Goal: Task Accomplishment & Management: Use online tool/utility

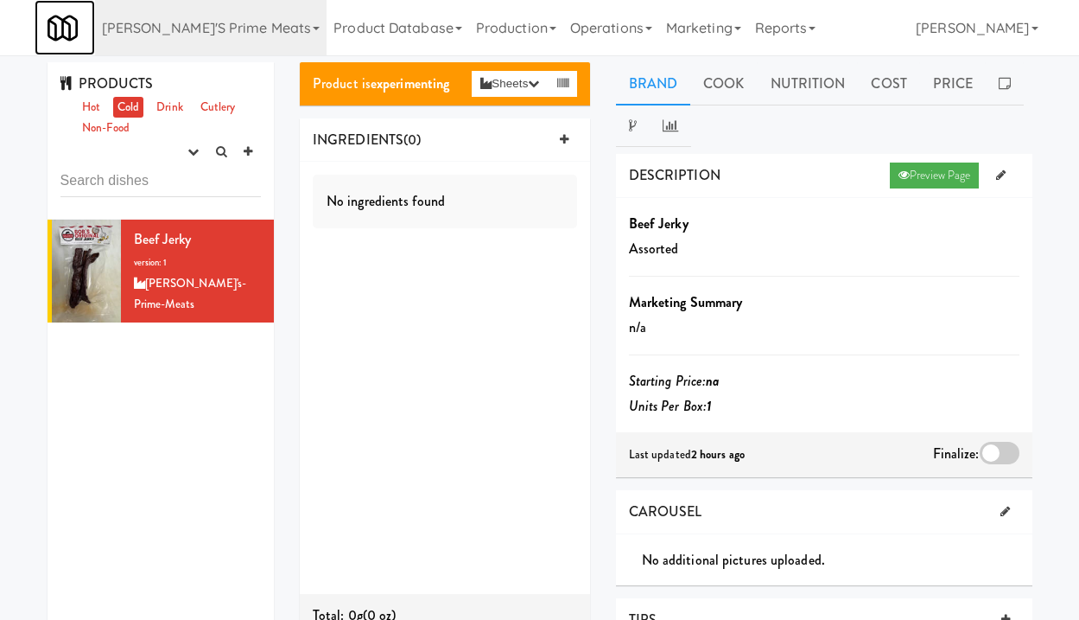
click at [42, 37] on link at bounding box center [65, 27] width 60 height 55
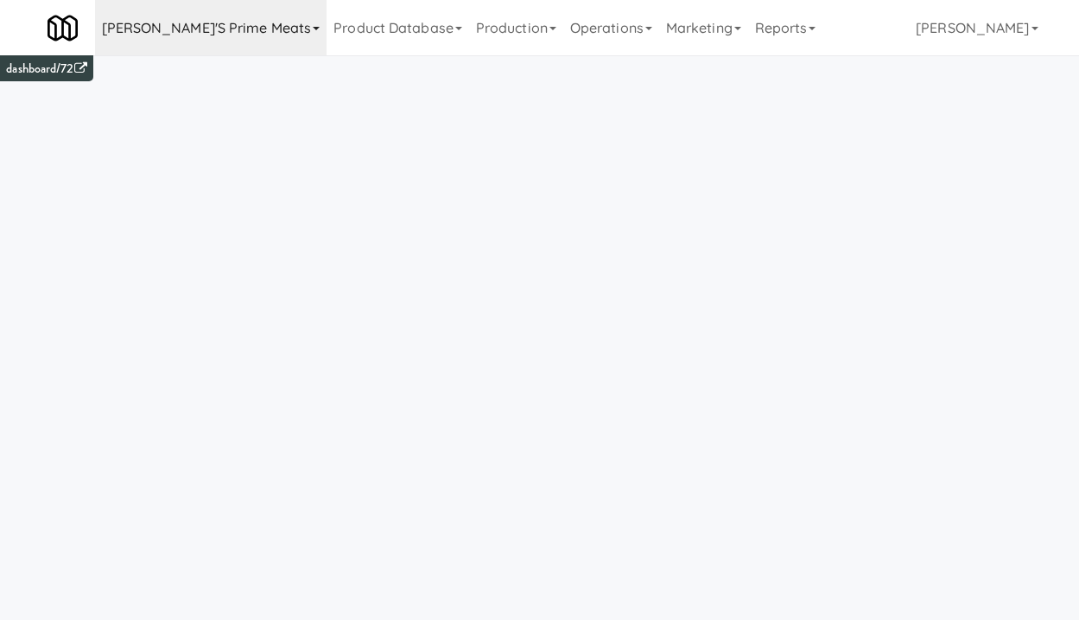
click at [213, 40] on link "[PERSON_NAME]'s Prime Meats" at bounding box center [211, 27] width 232 height 55
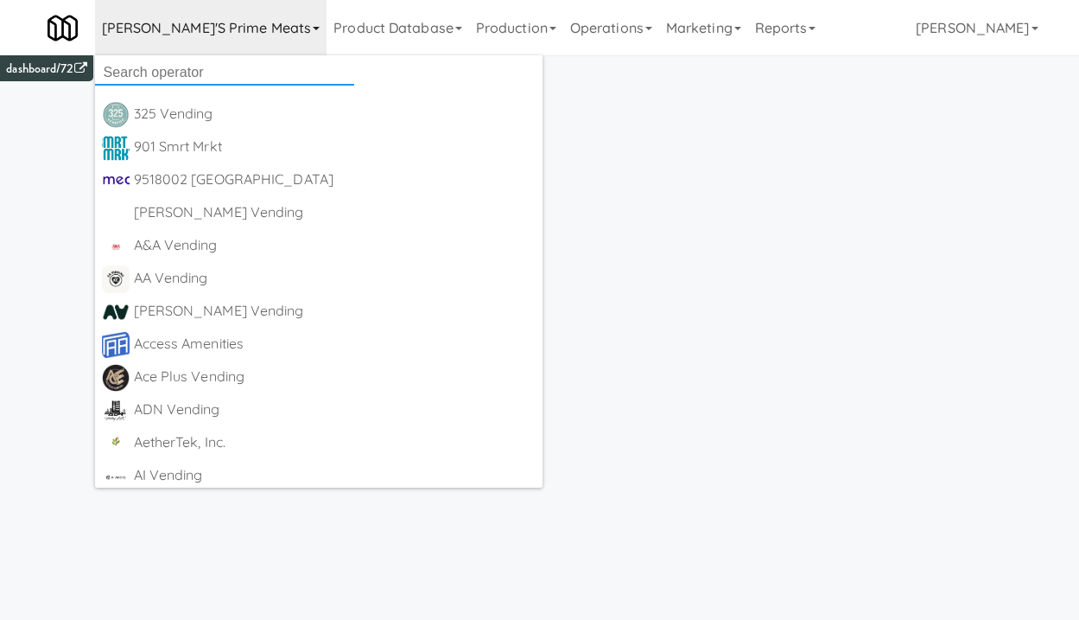
click at [228, 67] on input "text" at bounding box center [224, 73] width 259 height 26
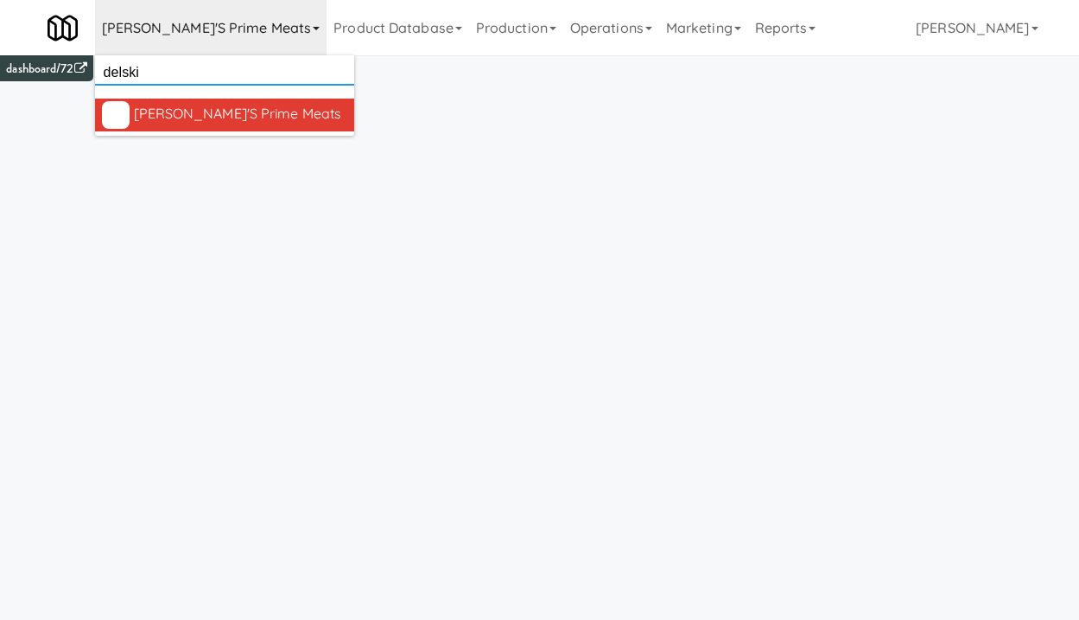
type input "delski"
click at [238, 125] on div "[PERSON_NAME]'s Prime Meats" at bounding box center [240, 114] width 213 height 26
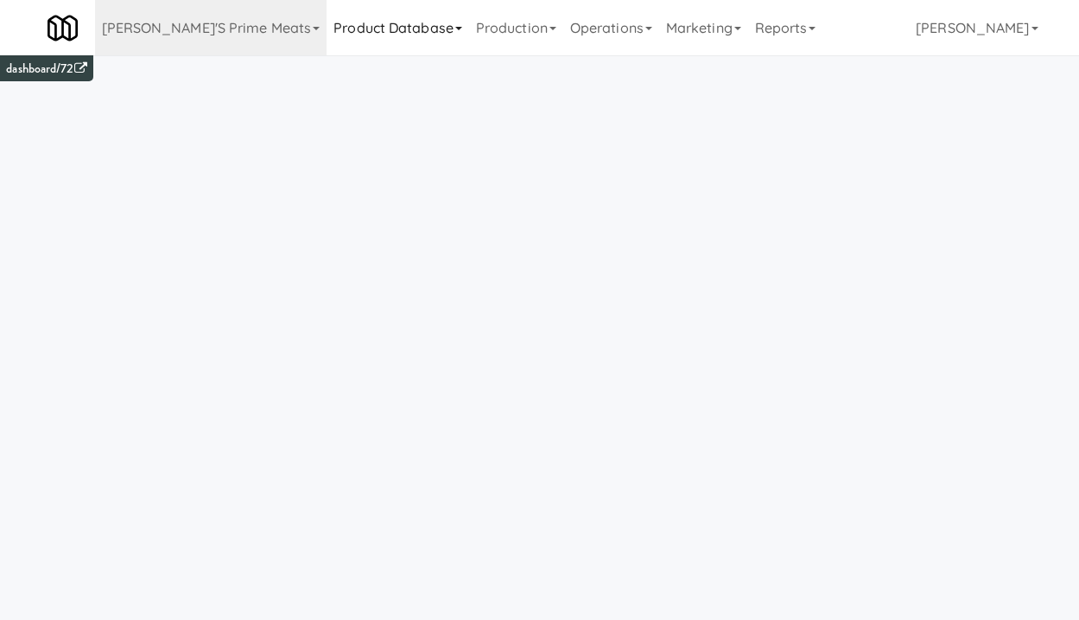
click at [327, 38] on link "Product Database" at bounding box center [398, 27] width 143 height 55
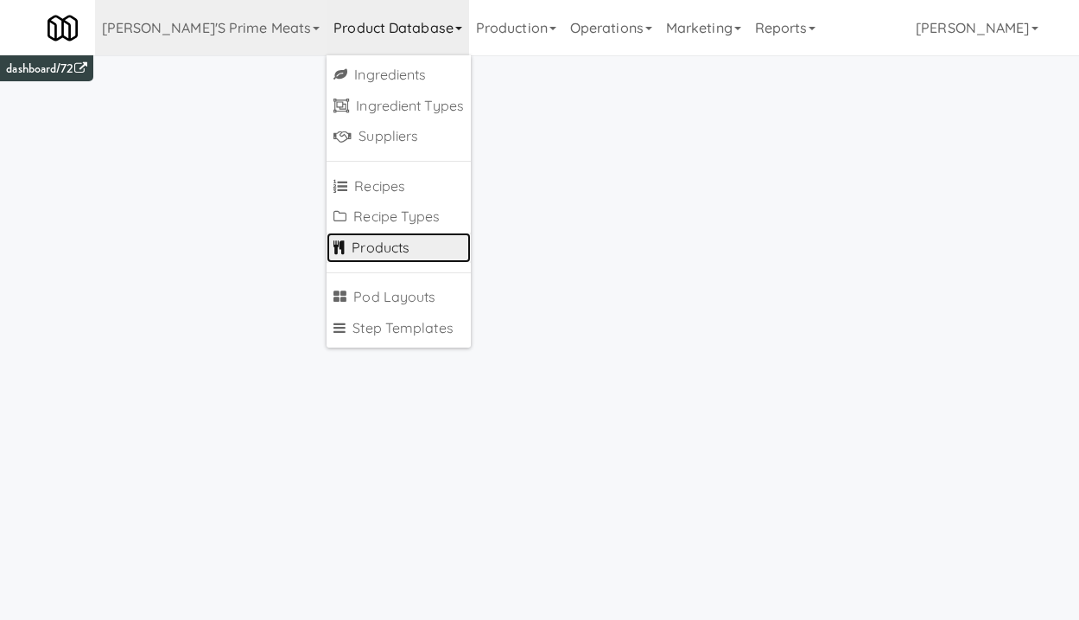
click at [327, 241] on link "Products" at bounding box center [399, 247] width 144 height 31
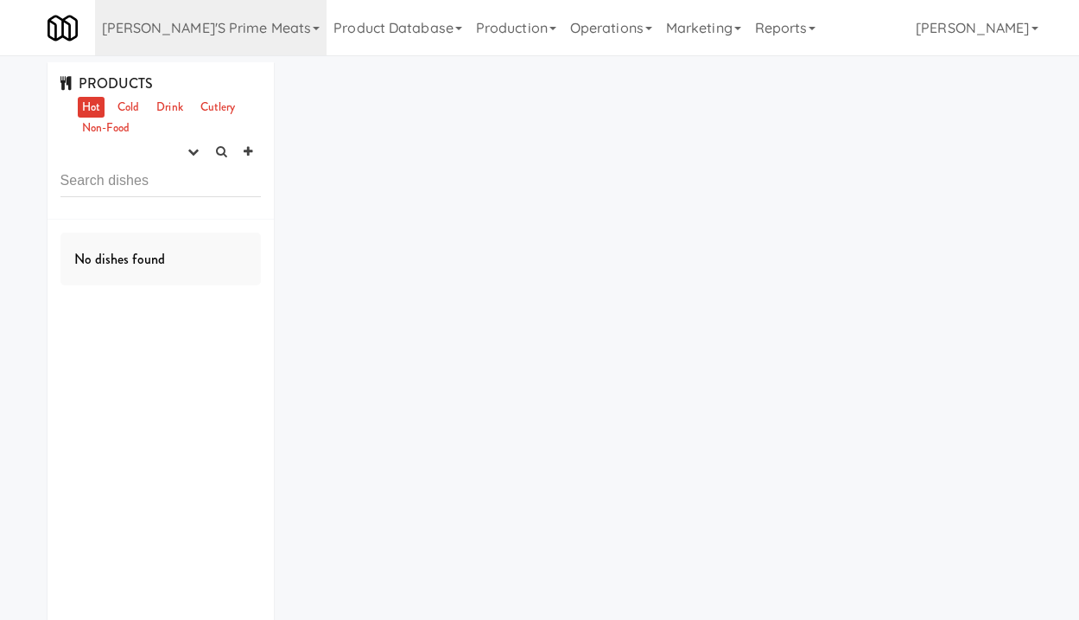
type input "check if they are done with business registration and confirm if they have the …"
click at [67, 180] on input "42416" at bounding box center [160, 181] width 201 height 32
click at [195, 155] on icon "button" at bounding box center [193, 151] width 11 height 11
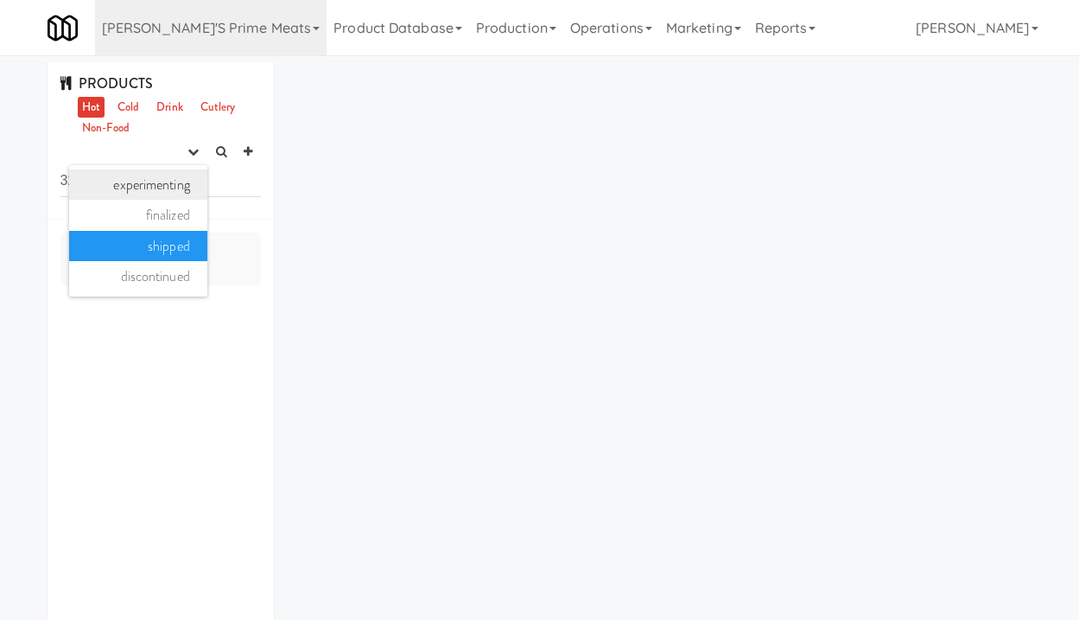
click at [185, 183] on link "experimenting" at bounding box center [138, 184] width 138 height 31
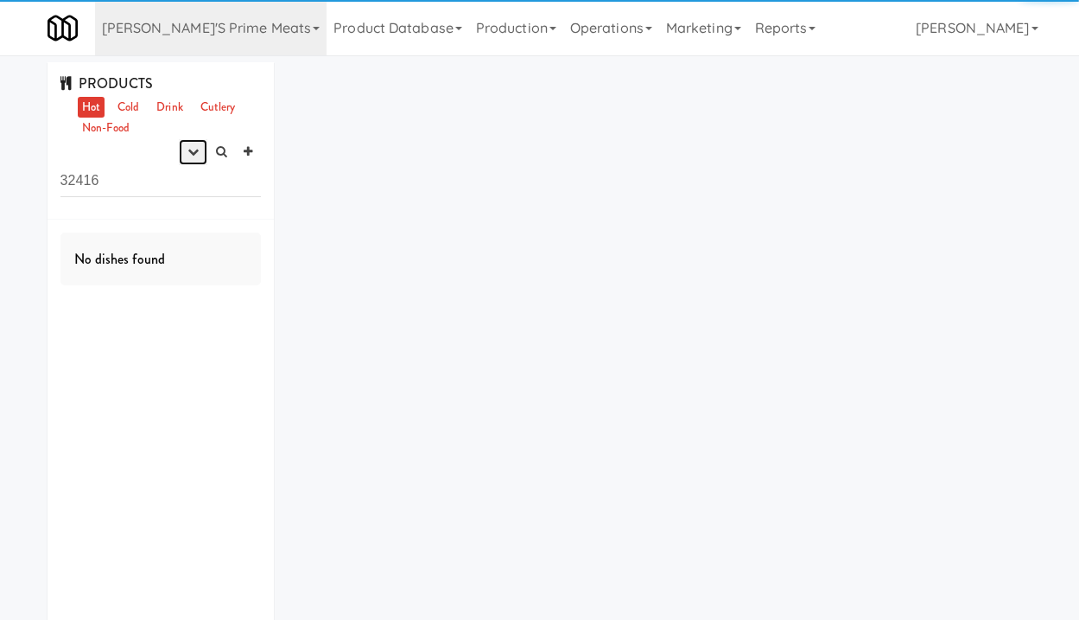
click at [191, 153] on icon "button" at bounding box center [193, 151] width 11 height 11
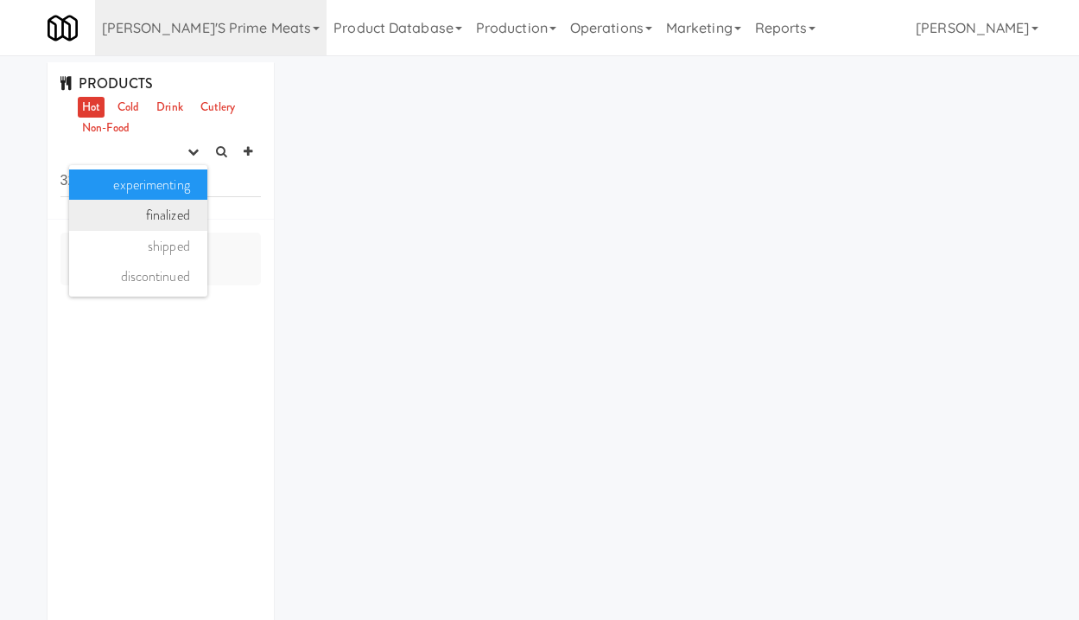
click at [177, 213] on link "finalized" at bounding box center [138, 215] width 138 height 31
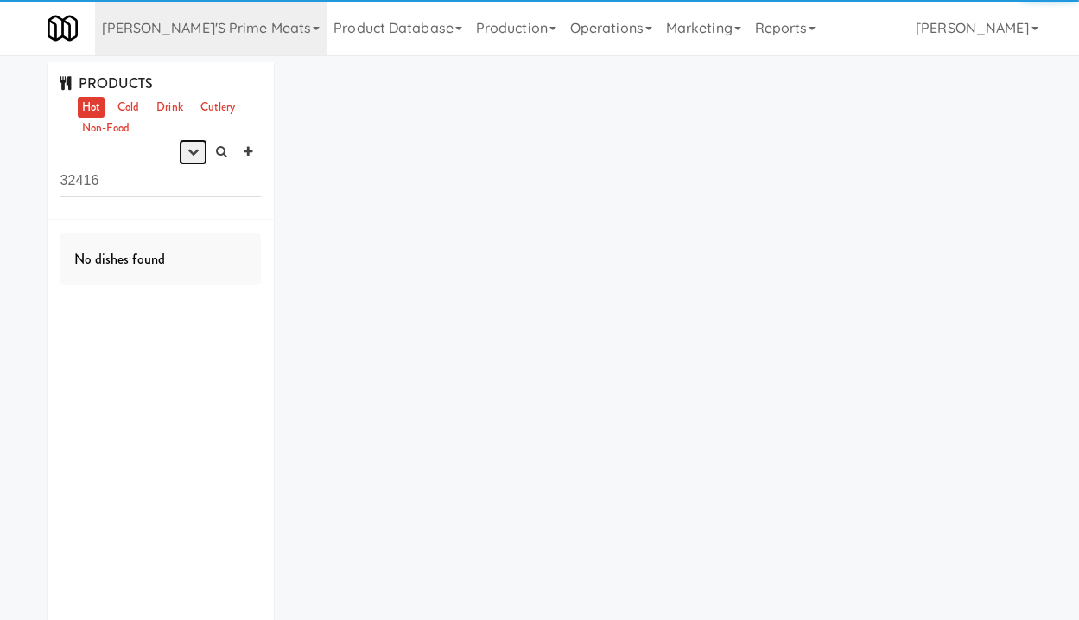
click at [193, 155] on icon "button" at bounding box center [193, 151] width 11 height 11
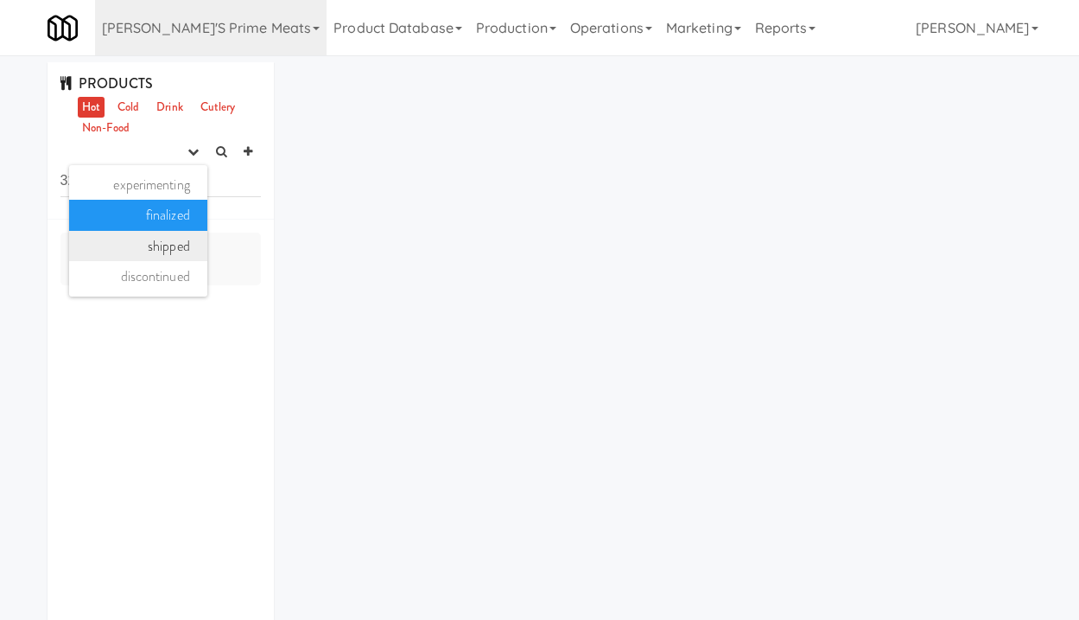
click at [185, 247] on link "shipped" at bounding box center [138, 246] width 138 height 31
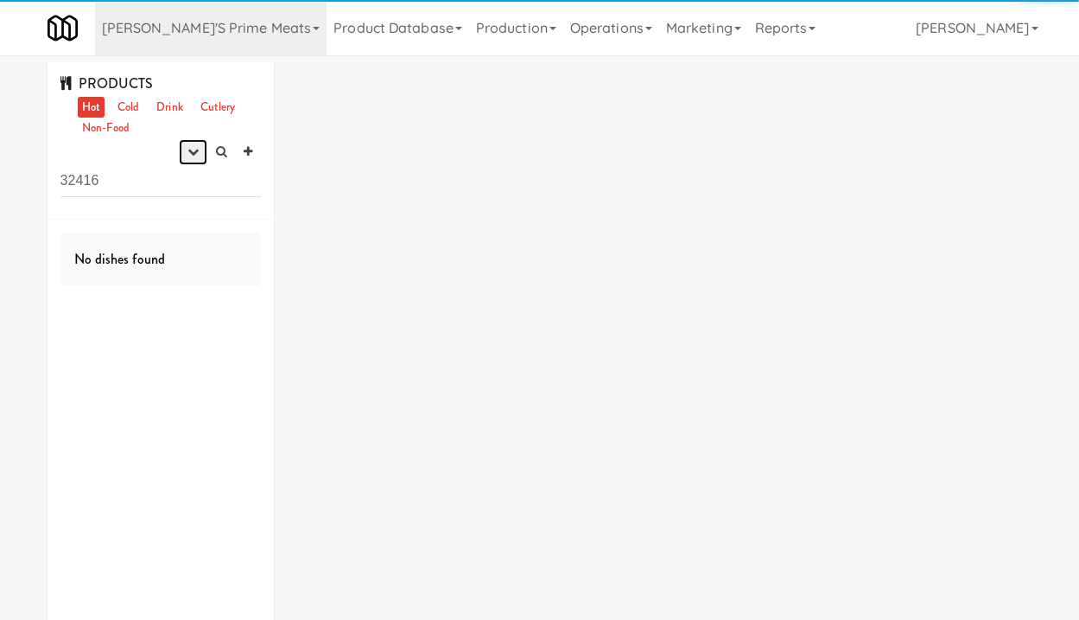
click at [190, 158] on button "button" at bounding box center [193, 152] width 29 height 26
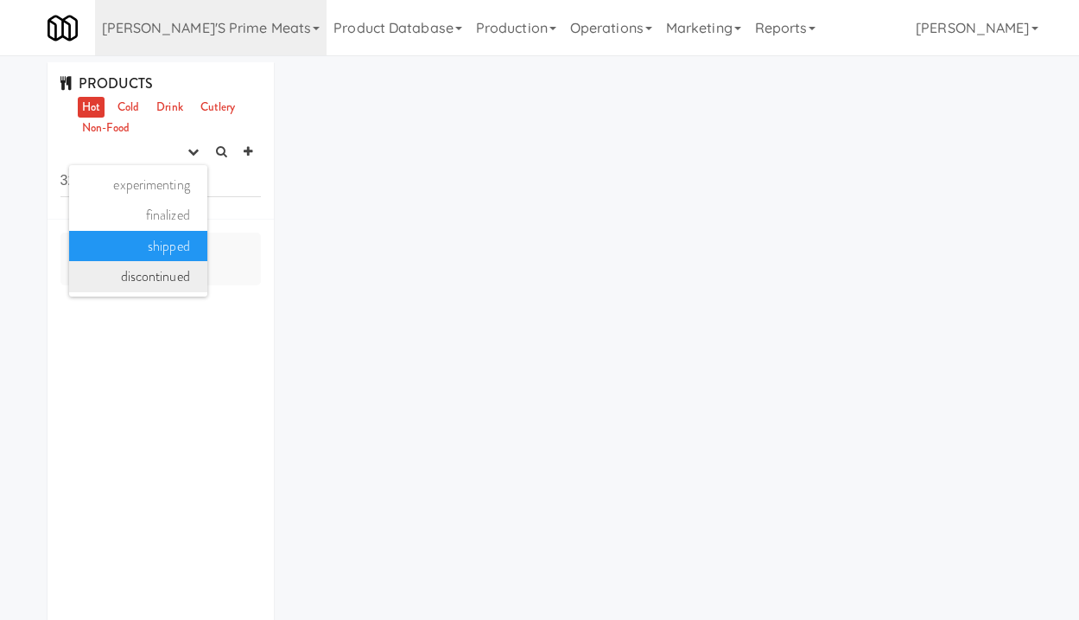
click at [162, 281] on link "discontinued" at bounding box center [138, 276] width 138 height 31
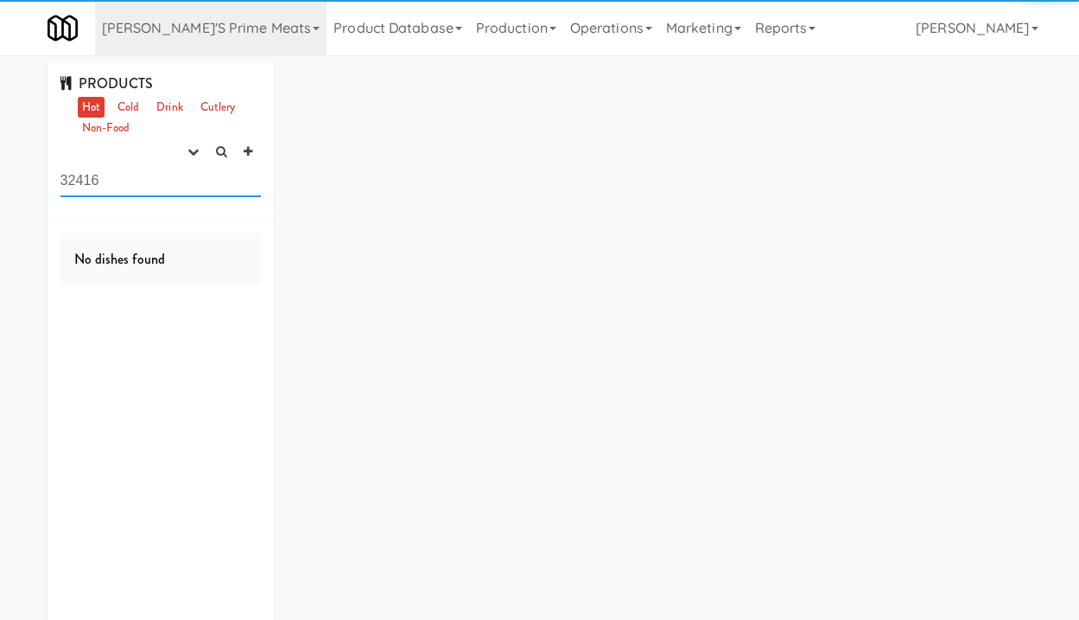
click at [184, 172] on input "32416" at bounding box center [160, 181] width 201 height 32
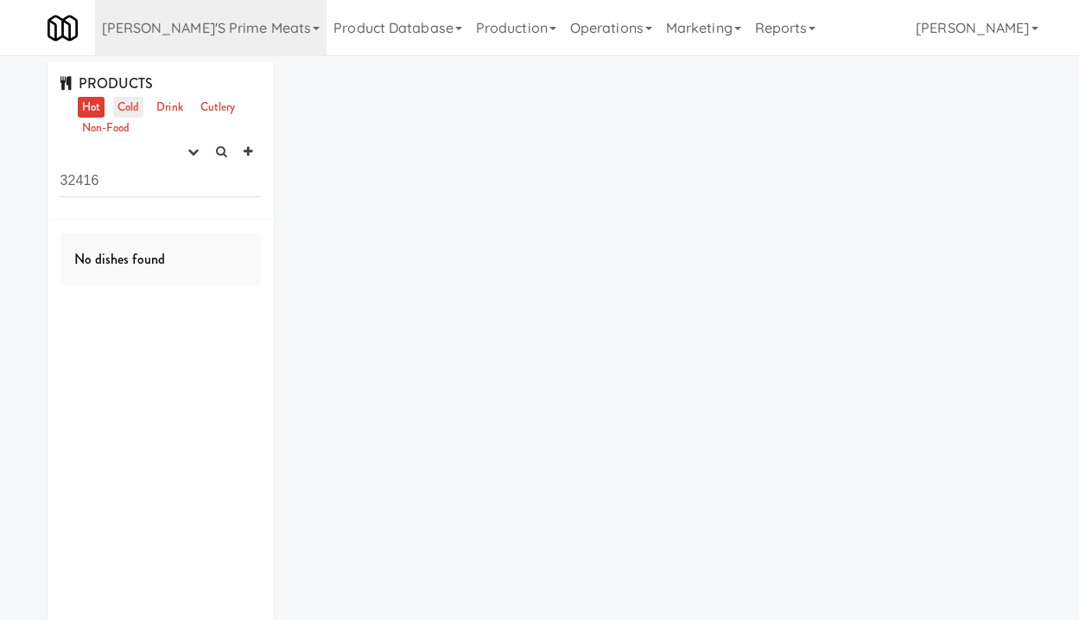
click at [122, 107] on link "Cold" at bounding box center [128, 108] width 30 height 22
click at [188, 152] on icon "button" at bounding box center [193, 151] width 11 height 11
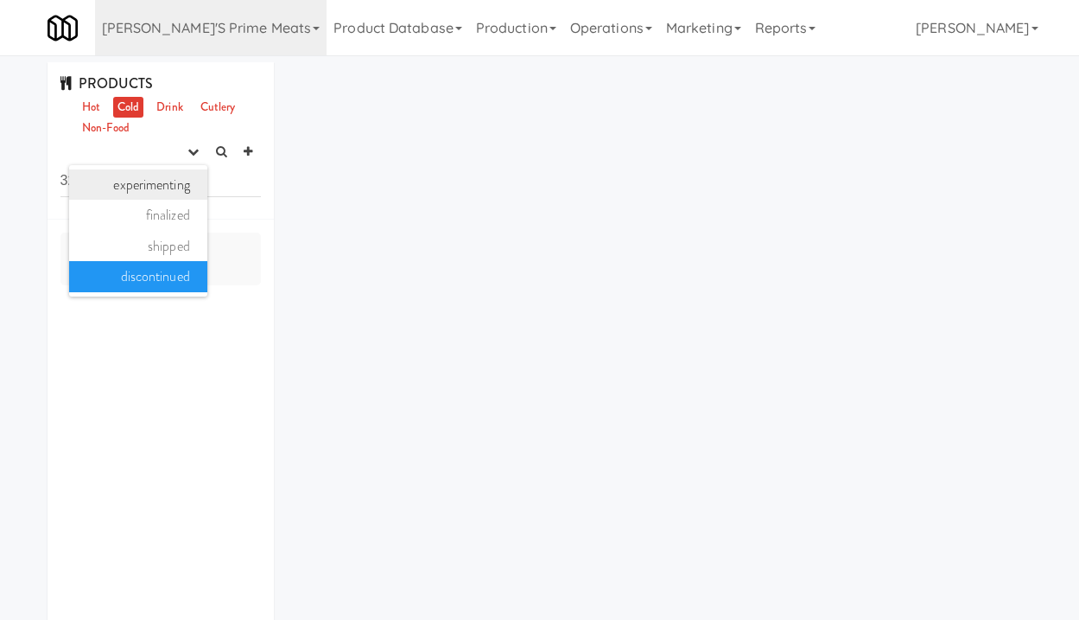
click at [188, 194] on link "experimenting" at bounding box center [138, 184] width 138 height 31
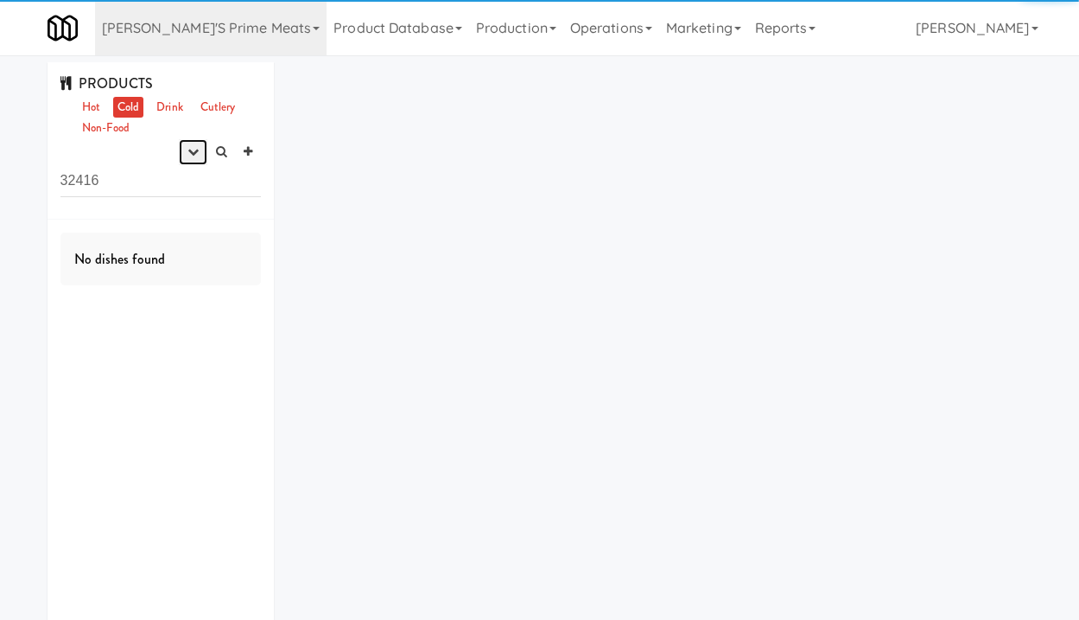
click at [192, 159] on button "button" at bounding box center [193, 152] width 29 height 26
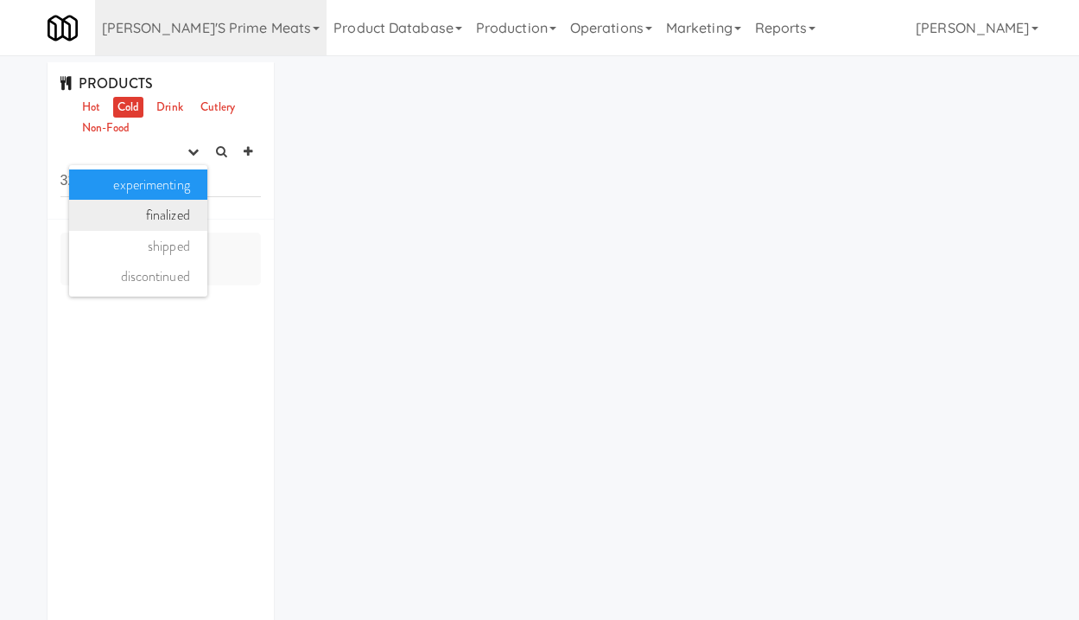
click at [178, 219] on link "finalized" at bounding box center [138, 215] width 138 height 31
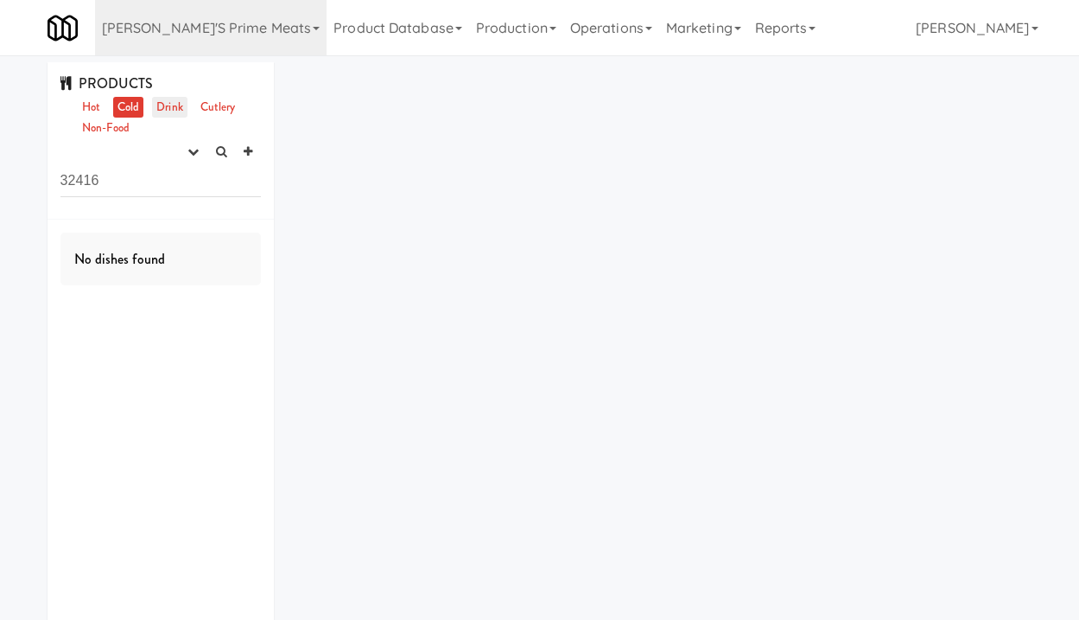
click at [171, 111] on link "Drink" at bounding box center [169, 108] width 35 height 22
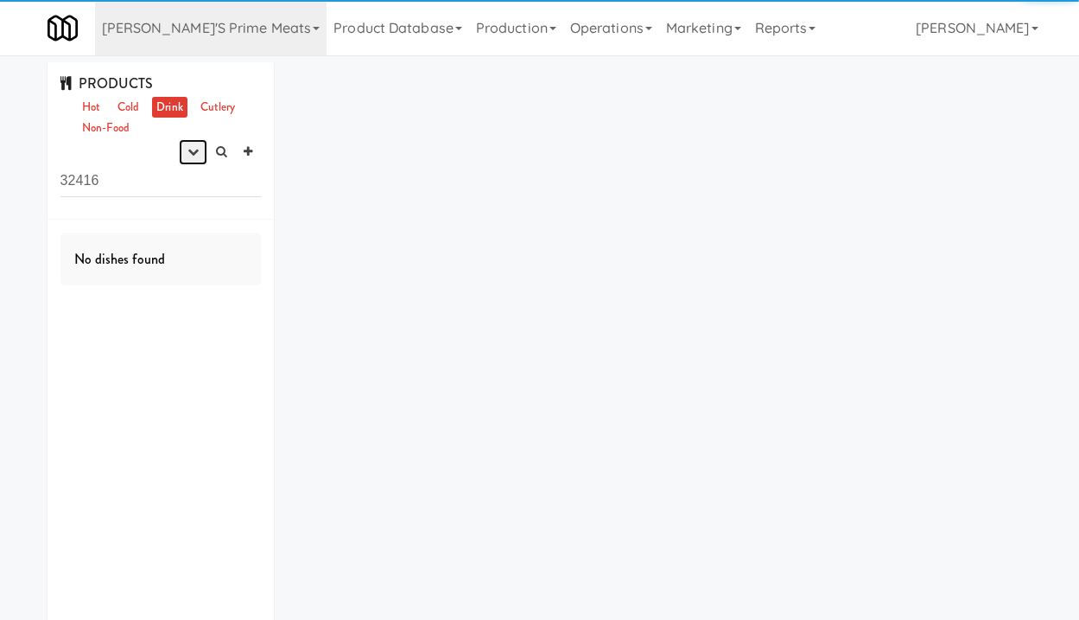
click at [195, 153] on icon "button" at bounding box center [193, 151] width 11 height 11
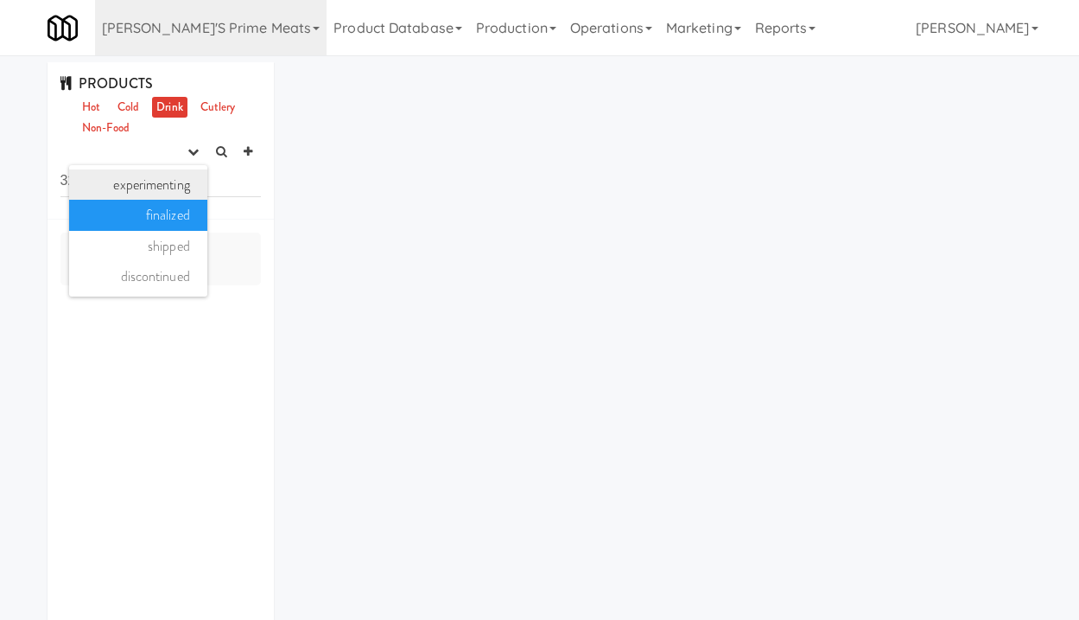
click at [188, 197] on link "experimenting" at bounding box center [138, 184] width 138 height 31
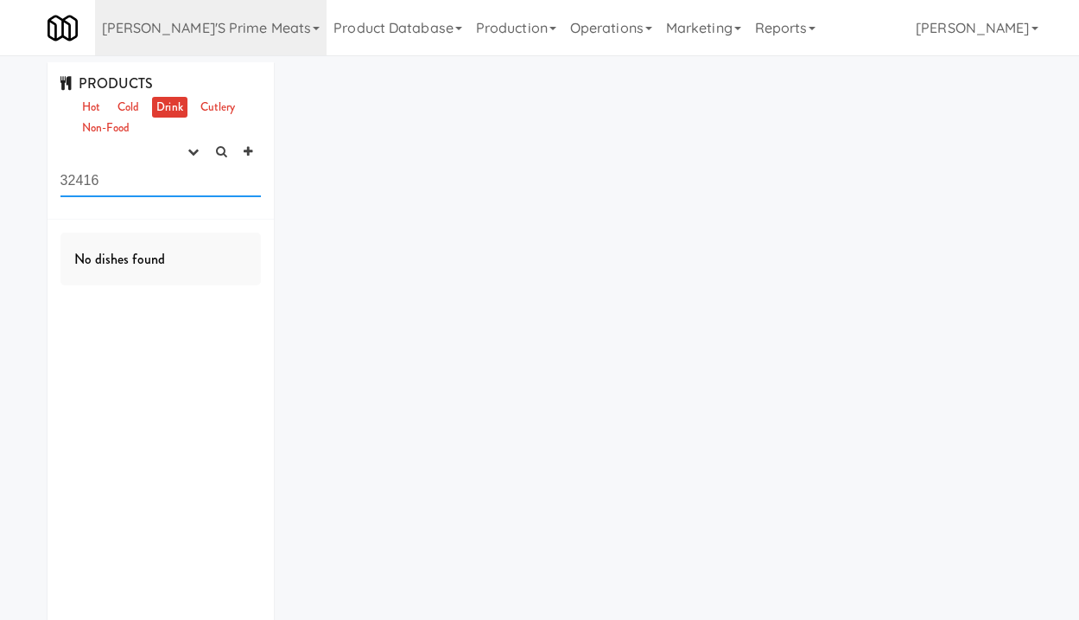
click at [157, 181] on input "32416" at bounding box center [160, 181] width 201 height 32
click at [195, 155] on icon "button" at bounding box center [193, 151] width 11 height 11
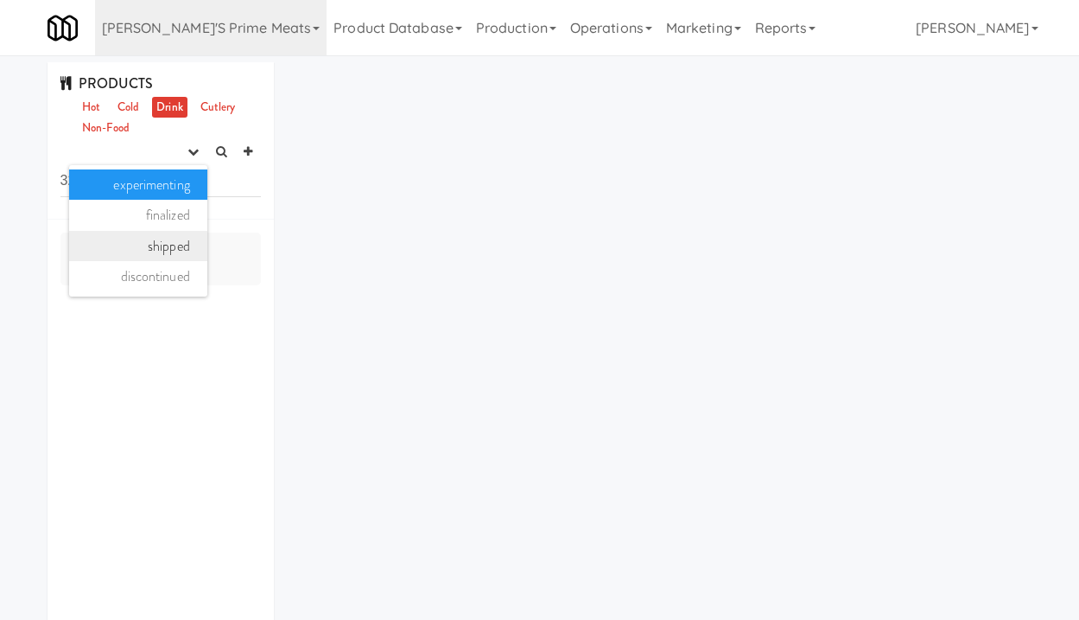
click at [174, 258] on link "shipped" at bounding box center [138, 246] width 138 height 31
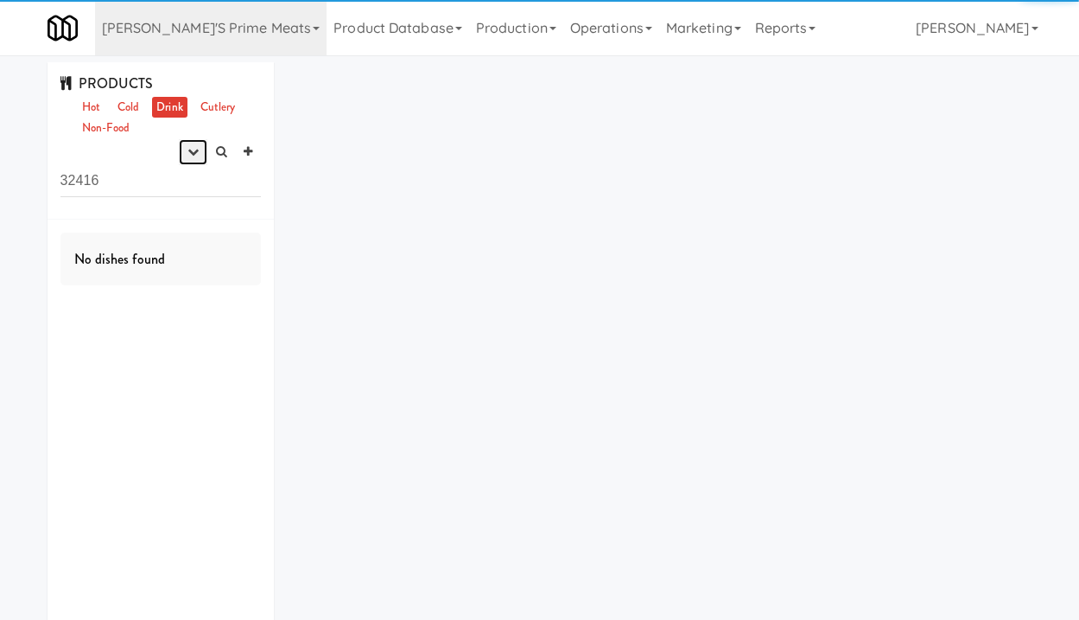
click at [188, 146] on icon "button" at bounding box center [193, 151] width 11 height 11
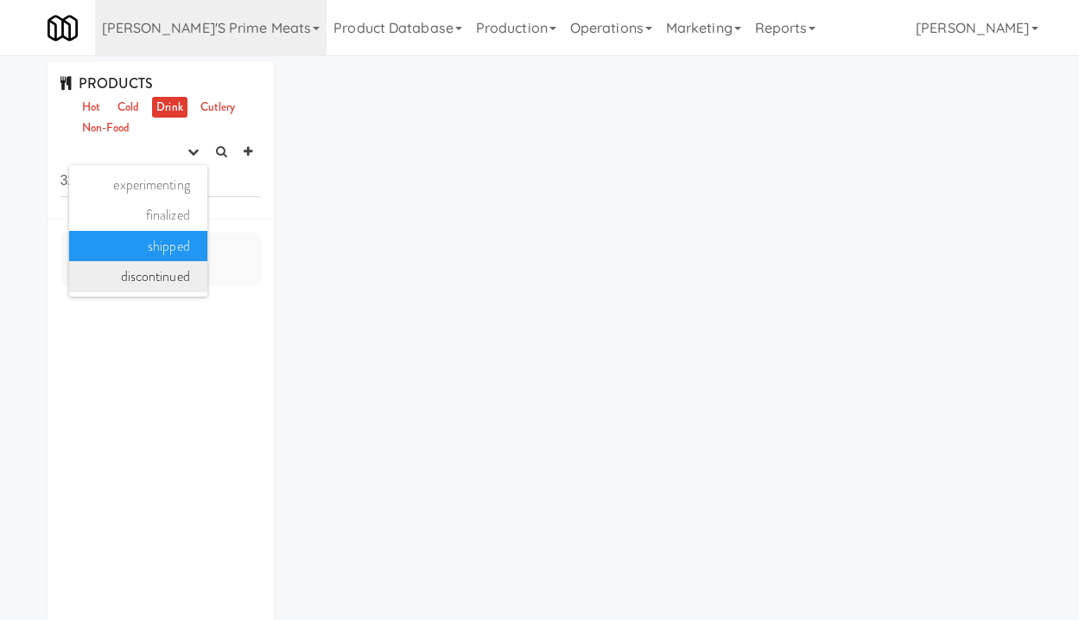
click at [163, 282] on link "discontinued" at bounding box center [138, 276] width 138 height 31
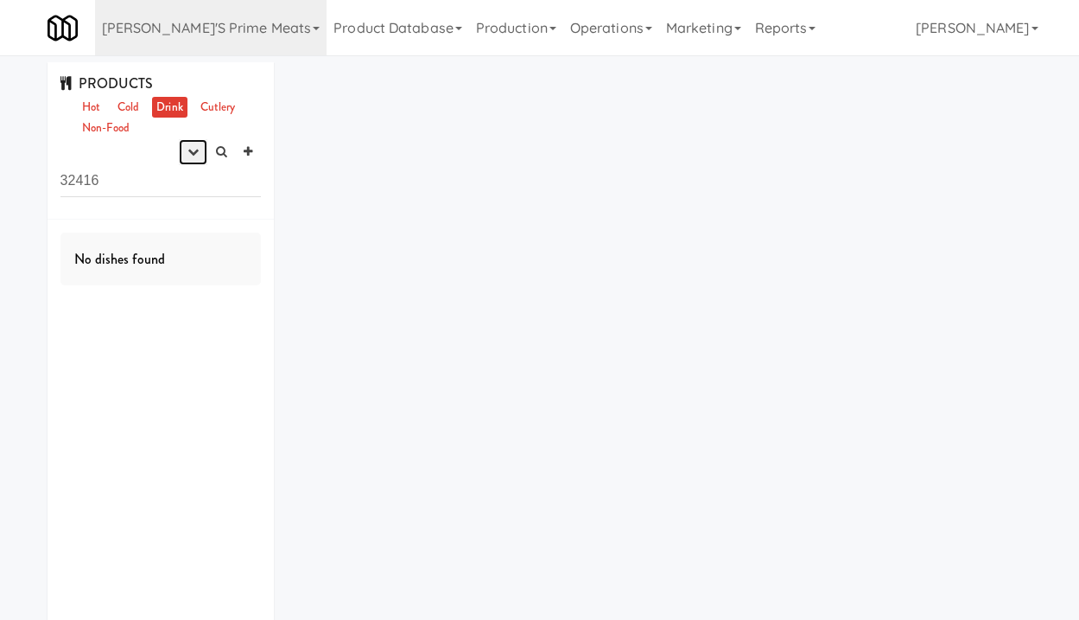
click at [196, 156] on icon "button" at bounding box center [193, 151] width 11 height 11
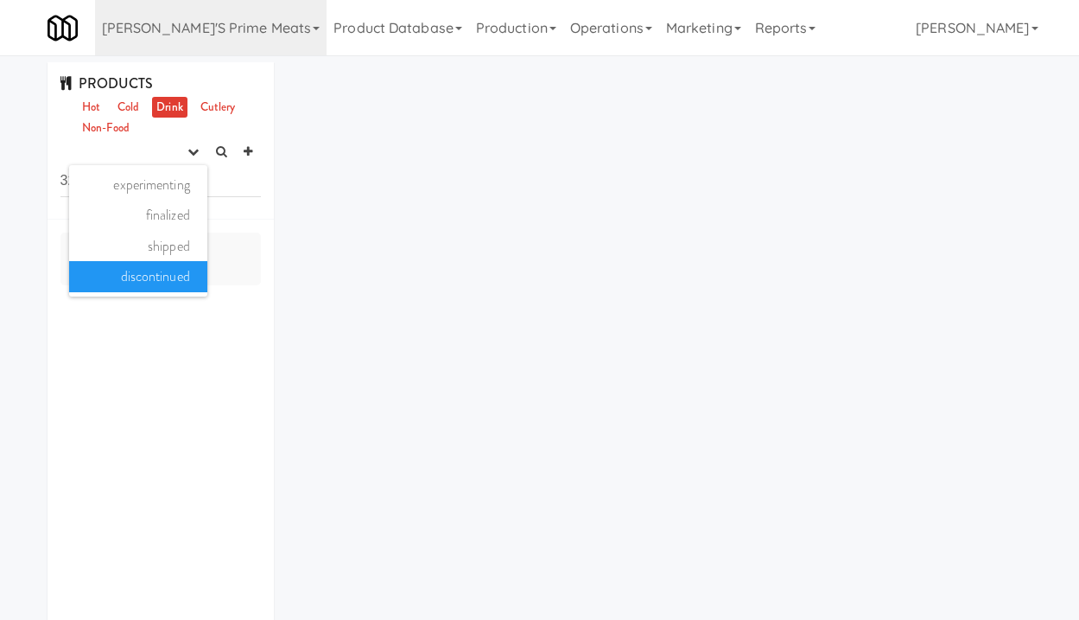
click at [315, 224] on div "PRODUCTS Hot Cold Drink Cutlery Non-Food experimenting finalized shipped discon…" at bounding box center [540, 363] width 1011 height 602
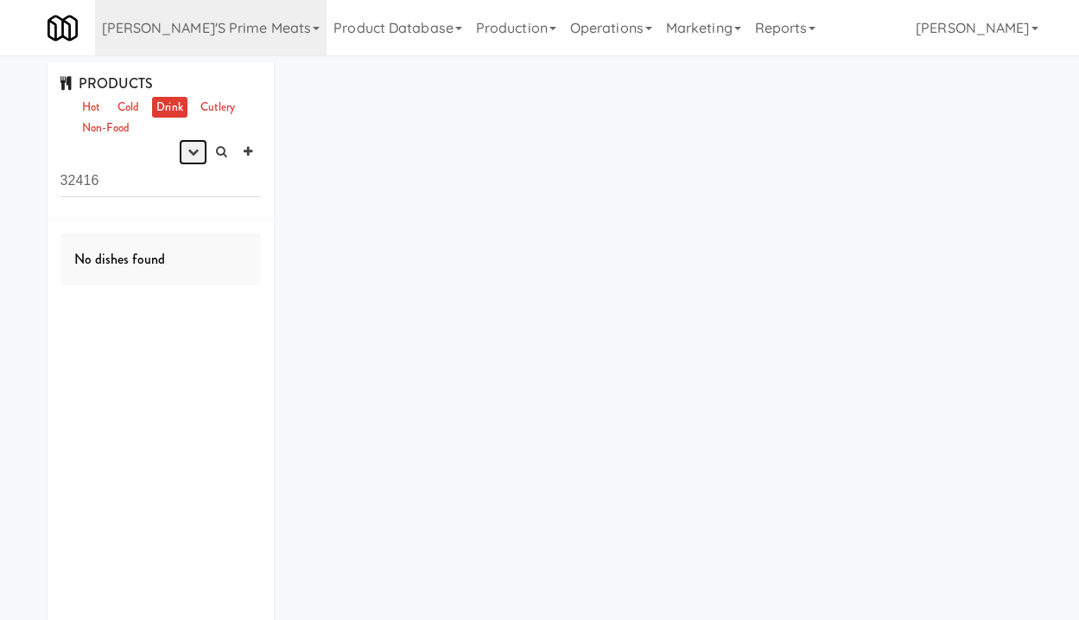
click at [193, 156] on icon "button" at bounding box center [193, 151] width 11 height 11
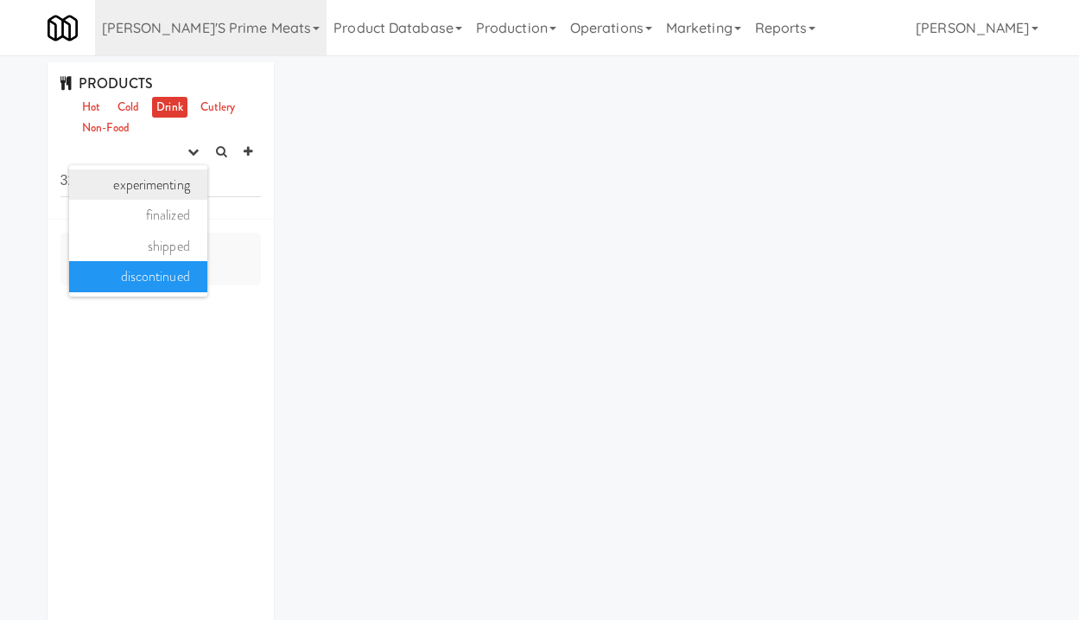
click at [182, 191] on link "experimenting" at bounding box center [138, 184] width 138 height 31
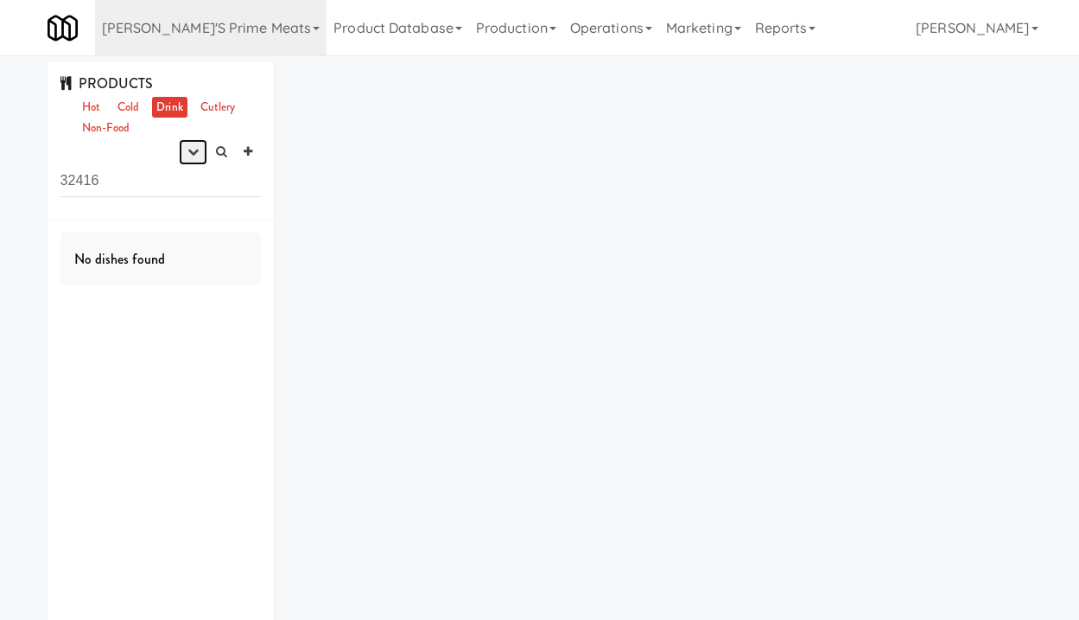
click at [196, 152] on icon "button" at bounding box center [193, 151] width 11 height 11
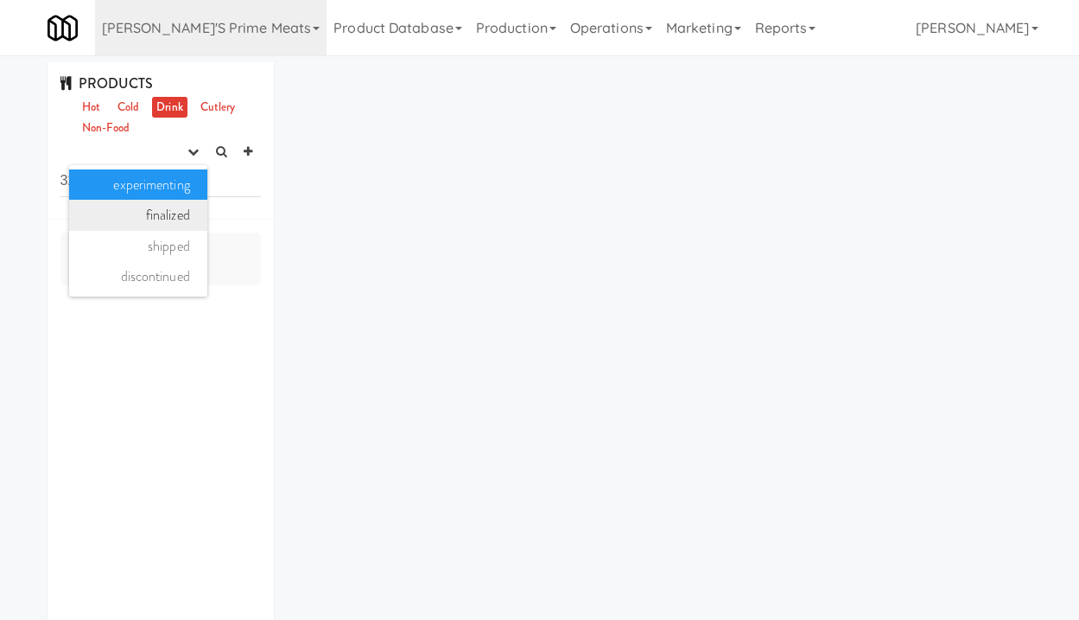
click at [173, 216] on link "finalized" at bounding box center [138, 215] width 138 height 31
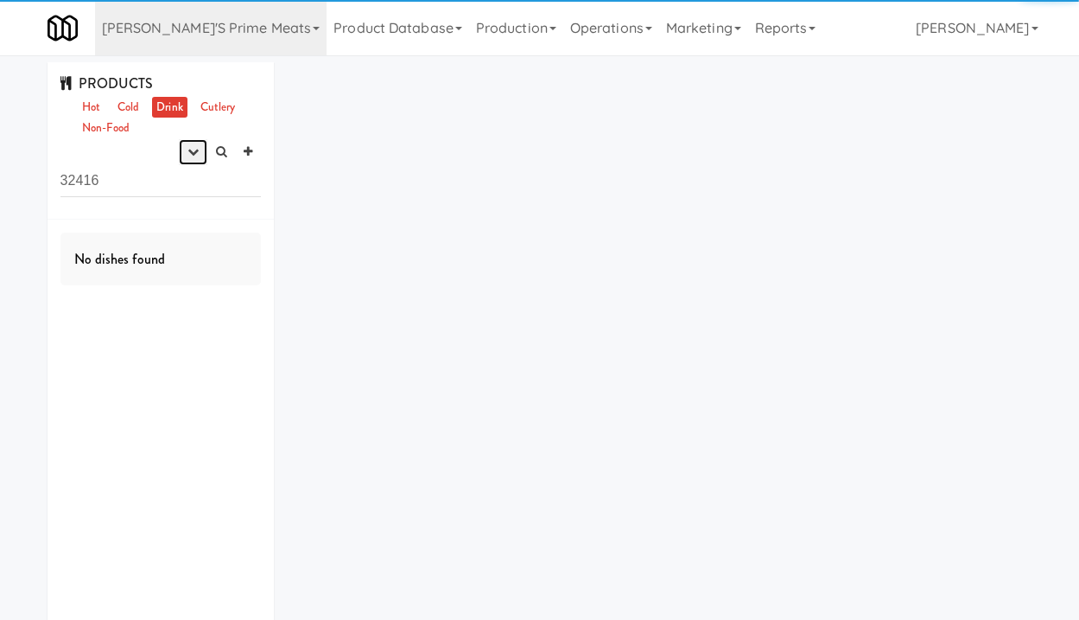
click at [200, 152] on button "button" at bounding box center [193, 152] width 29 height 26
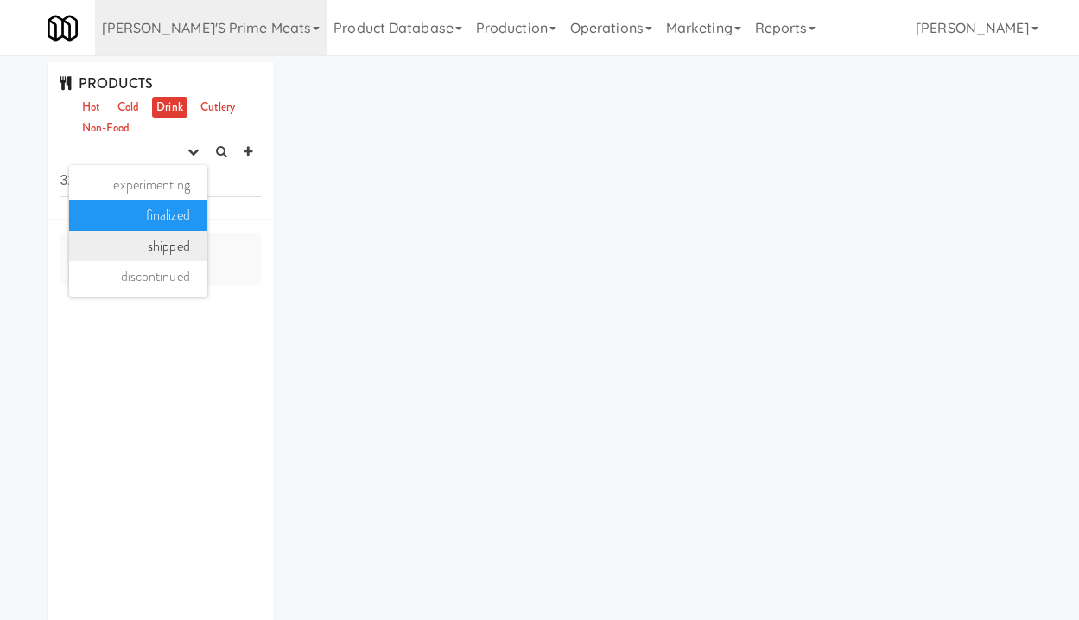
click at [168, 252] on link "shipped" at bounding box center [138, 246] width 138 height 31
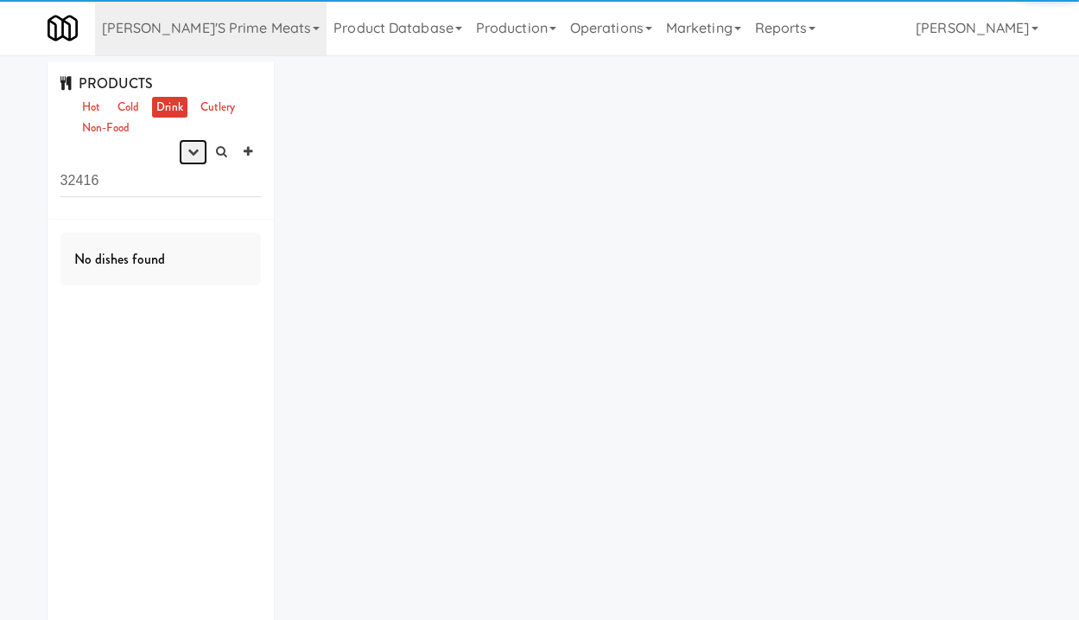
click at [194, 156] on icon "button" at bounding box center [193, 151] width 11 height 11
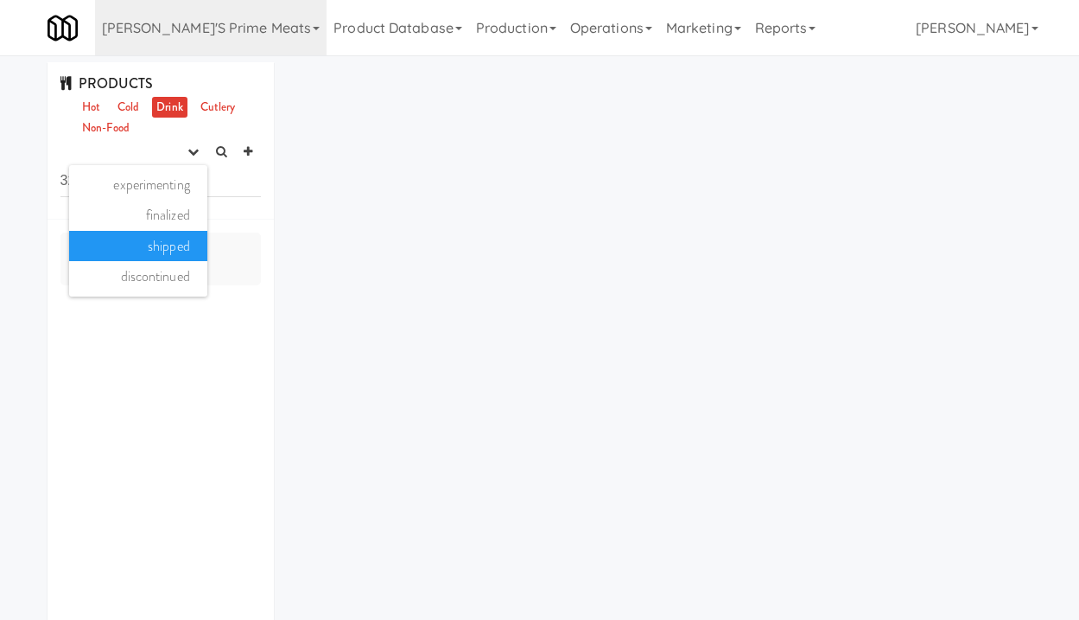
click at [239, 205] on div "PRODUCTS Hot Cold Drink Cutlery Non-Food experimenting finalized shipped discon…" at bounding box center [161, 140] width 227 height 157
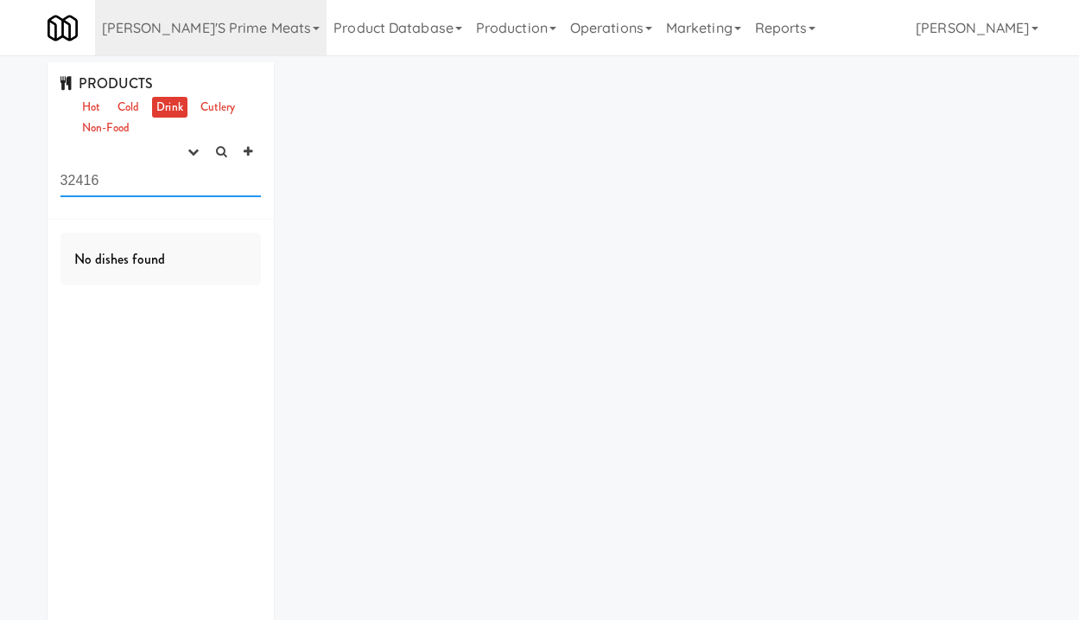
click at [110, 182] on input "32416" at bounding box center [160, 181] width 201 height 32
click at [92, 183] on input "32416" at bounding box center [160, 181] width 201 height 32
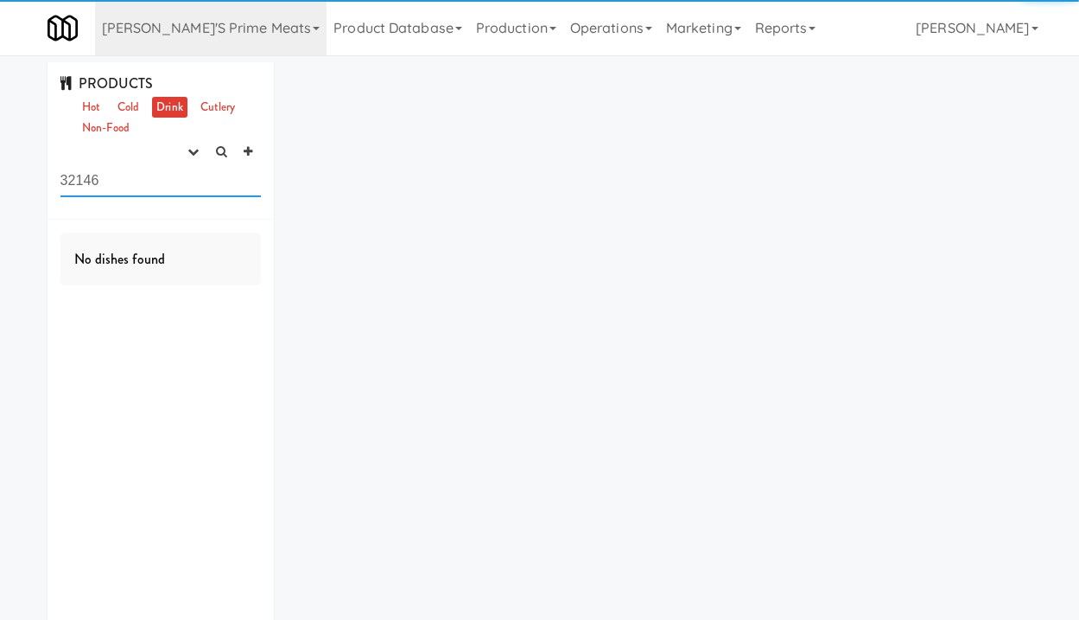
type input "32146"
click at [132, 159] on div "PRODUCTS Hot Cold Drink Cutlery Non-Food experimenting finalized shipped discon…" at bounding box center [161, 140] width 227 height 157
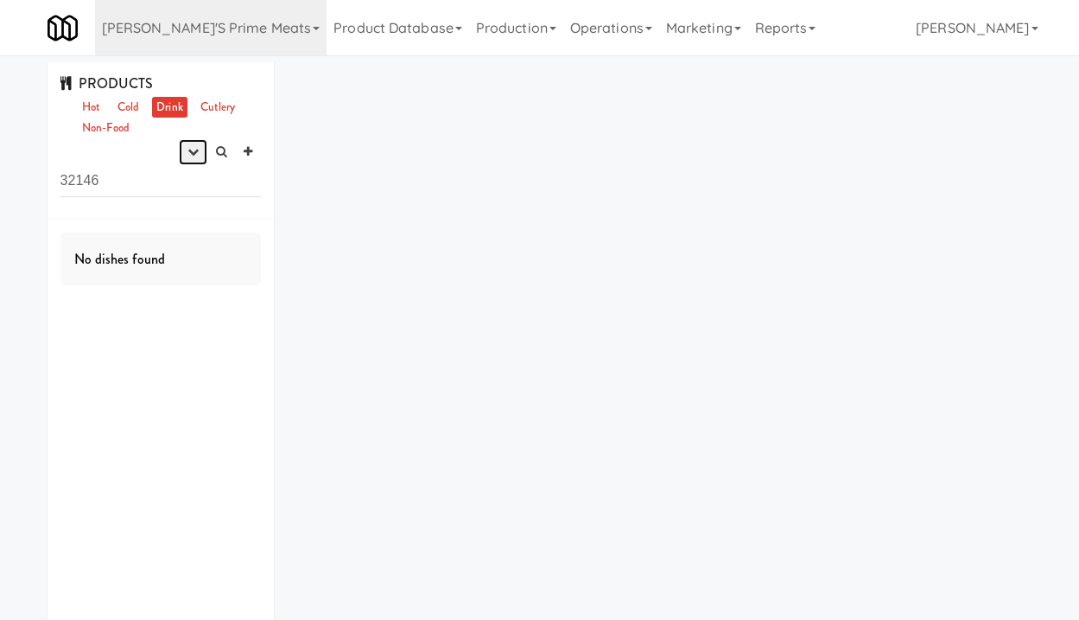
click at [190, 156] on icon "button" at bounding box center [193, 151] width 11 height 11
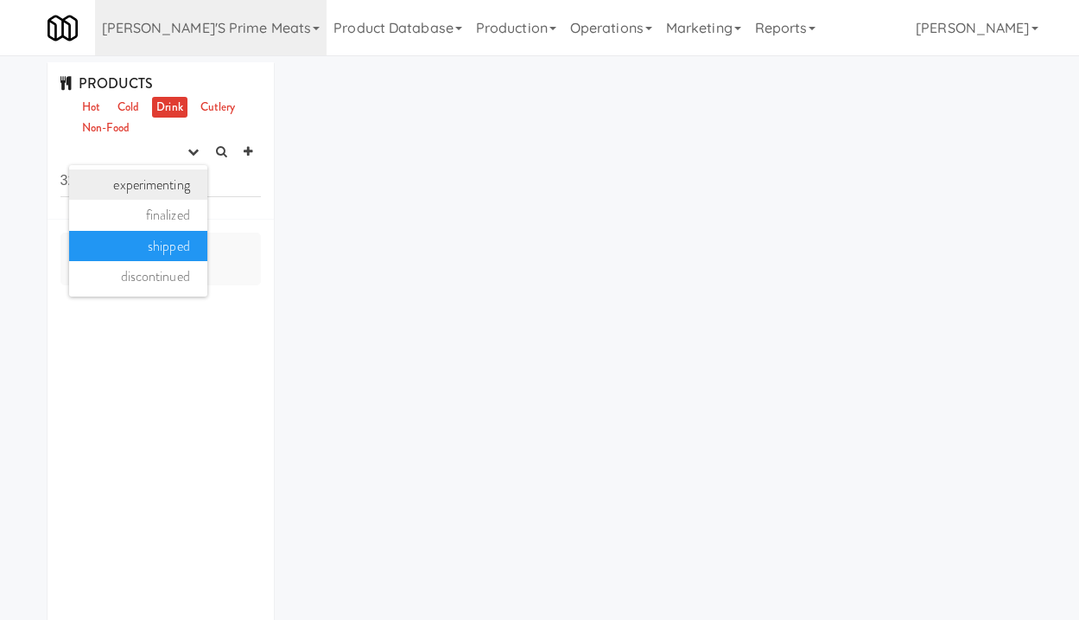
click at [171, 197] on link "experimenting" at bounding box center [138, 184] width 138 height 31
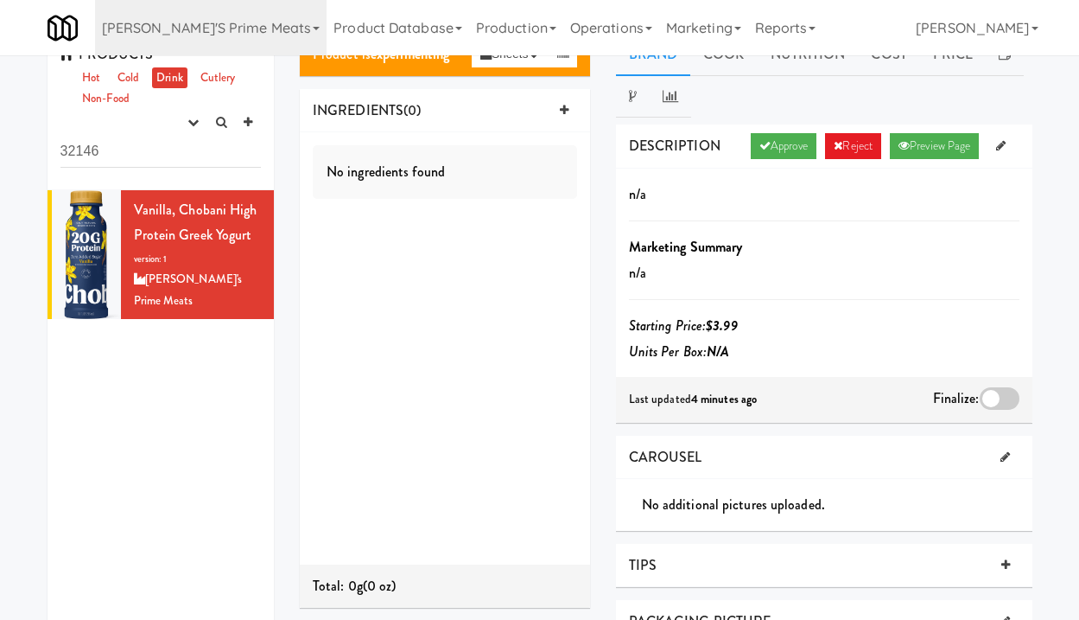
scroll to position [28, 0]
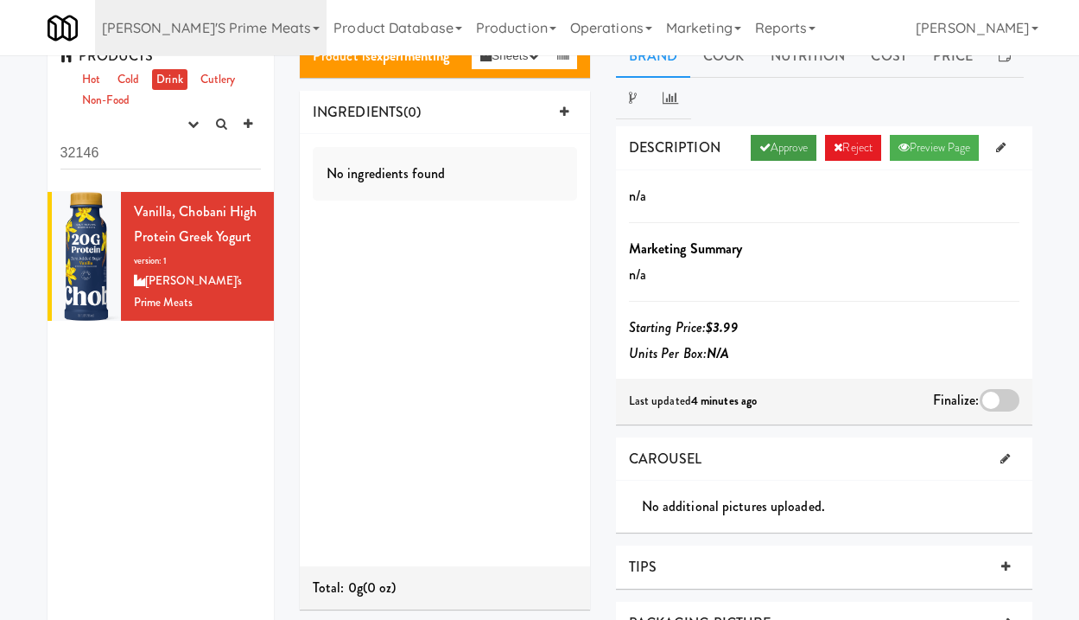
click at [786, 145] on link "Approve" at bounding box center [784, 148] width 67 height 26
